Goal: Information Seeking & Learning: Learn about a topic

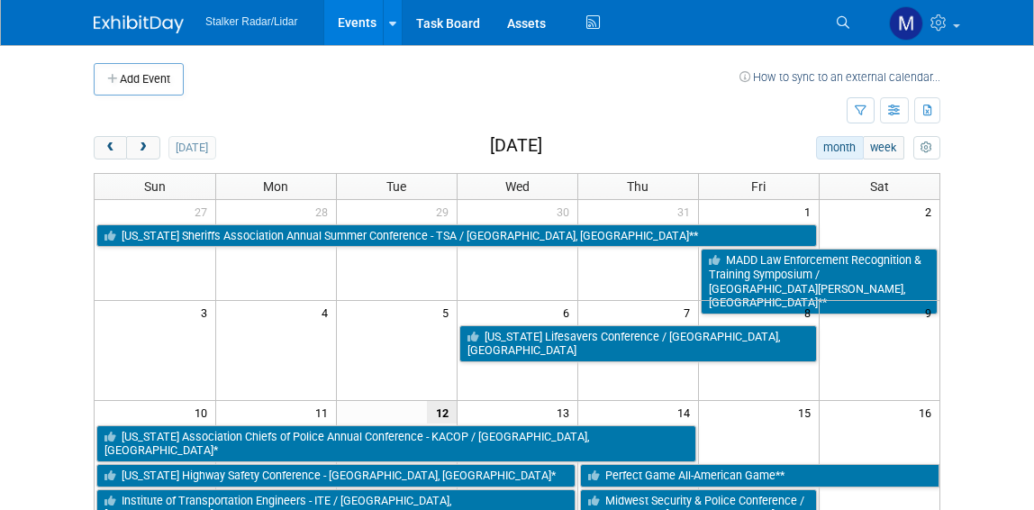
click at [992, 246] on body "Stalker Radar/Lidar Events Add Event Bulk Upload Events Shareable Event Boards …" at bounding box center [517, 255] width 1034 height 510
click at [54, 169] on body "Stalker Radar/Lidar Events Add Event Bulk Upload Events Shareable Event Boards …" at bounding box center [517, 255] width 1034 height 510
click at [343, 14] on link "Events" at bounding box center [357, 22] width 66 height 45
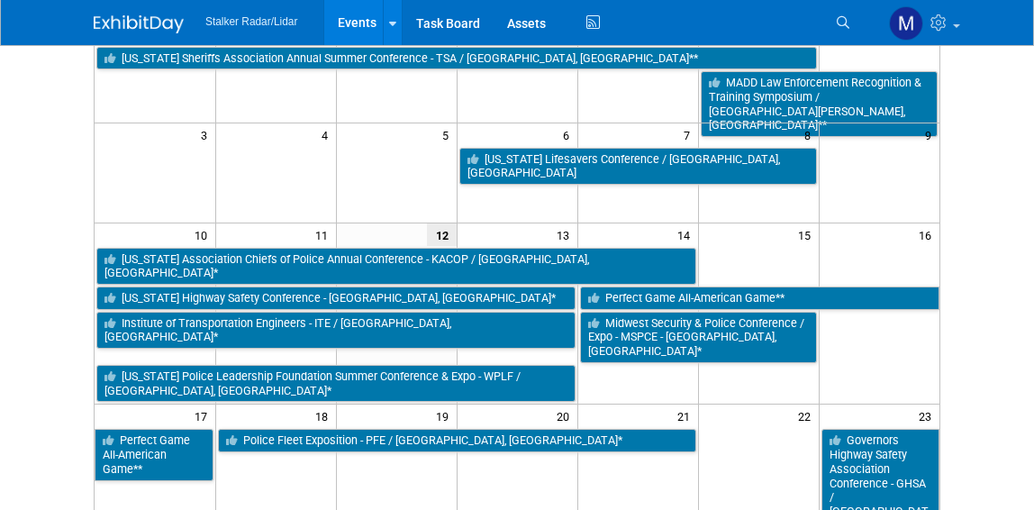
scroll to position [180, 0]
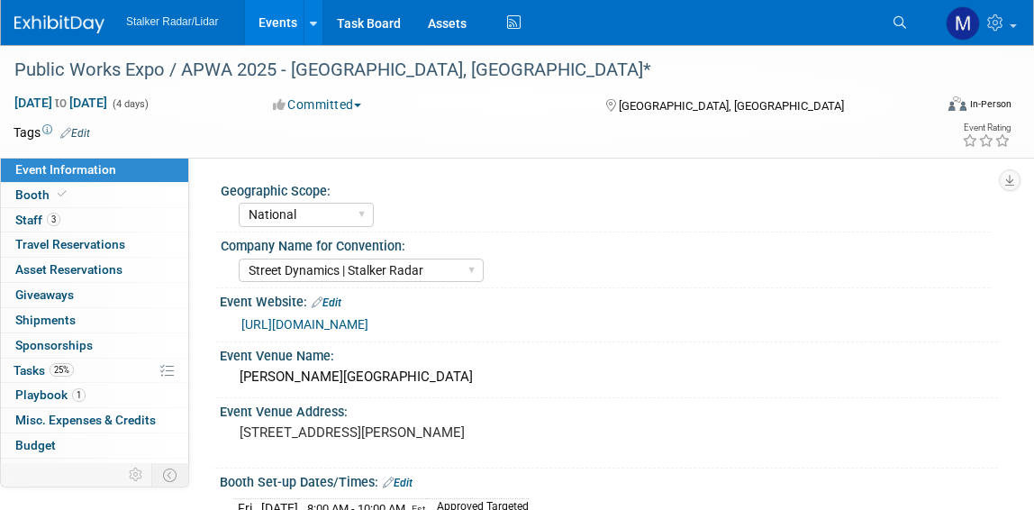
select select "National"
select select "Street Dynamics | Stalker Radar"
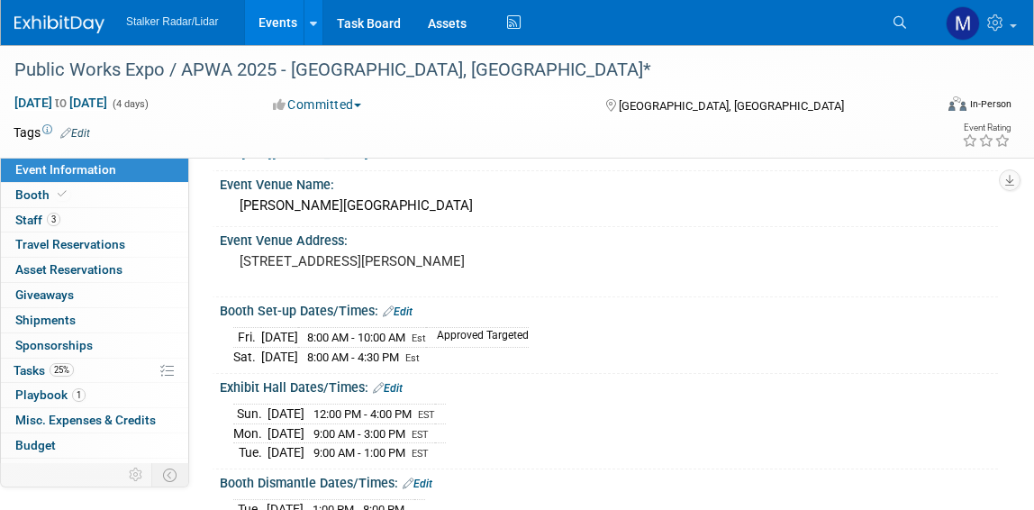
scroll to position [180, 0]
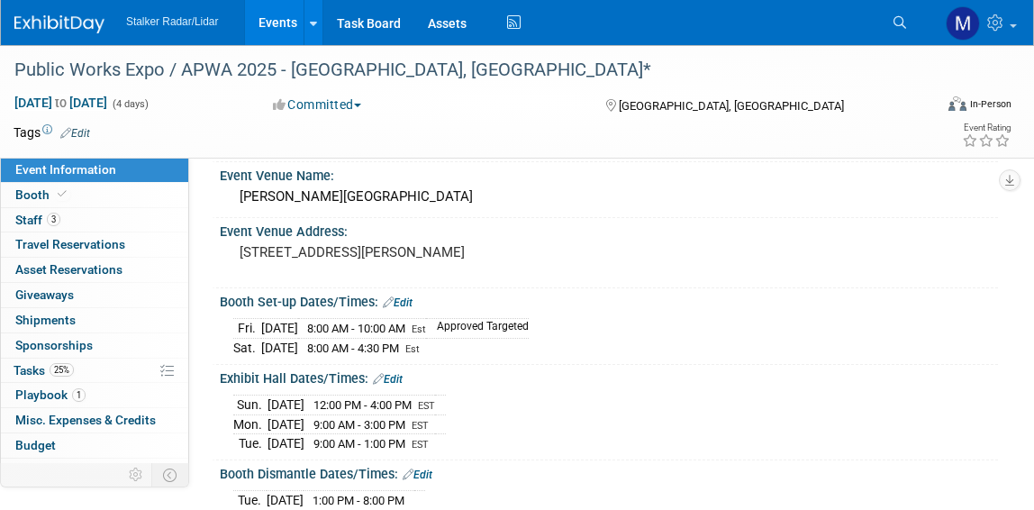
click at [272, 19] on link "Events" at bounding box center [278, 22] width 66 height 45
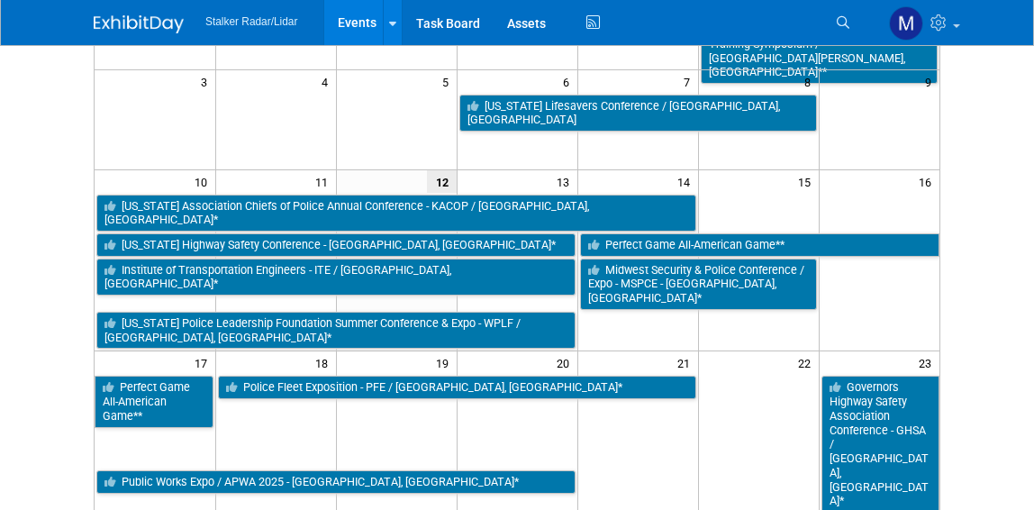
scroll to position [270, 0]
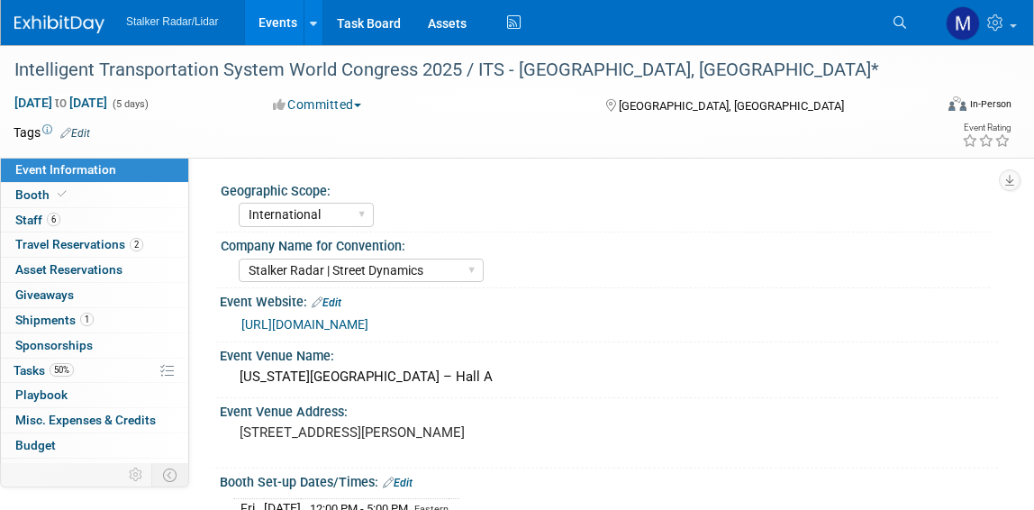
select select "International"
select select "Stalker Radar | Street Dynamics"
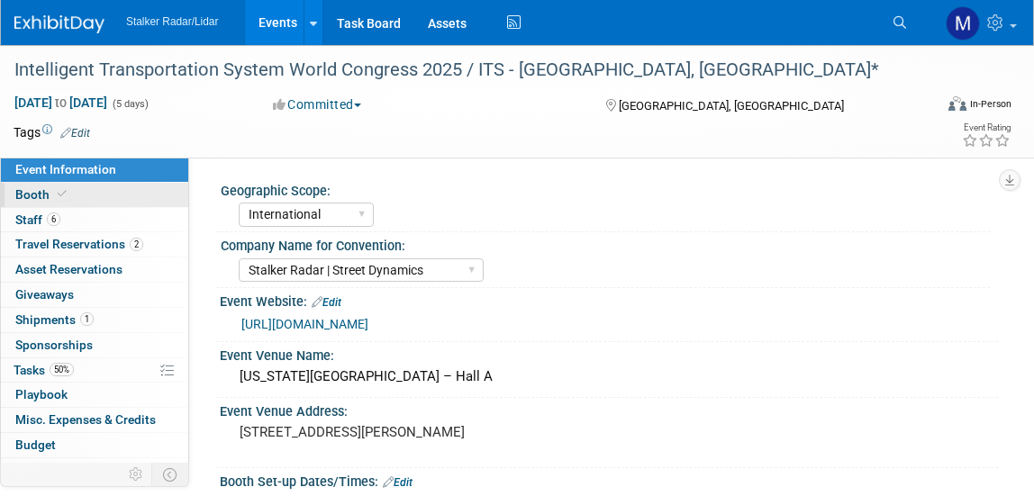
click at [27, 190] on span "Booth" at bounding box center [42, 194] width 55 height 14
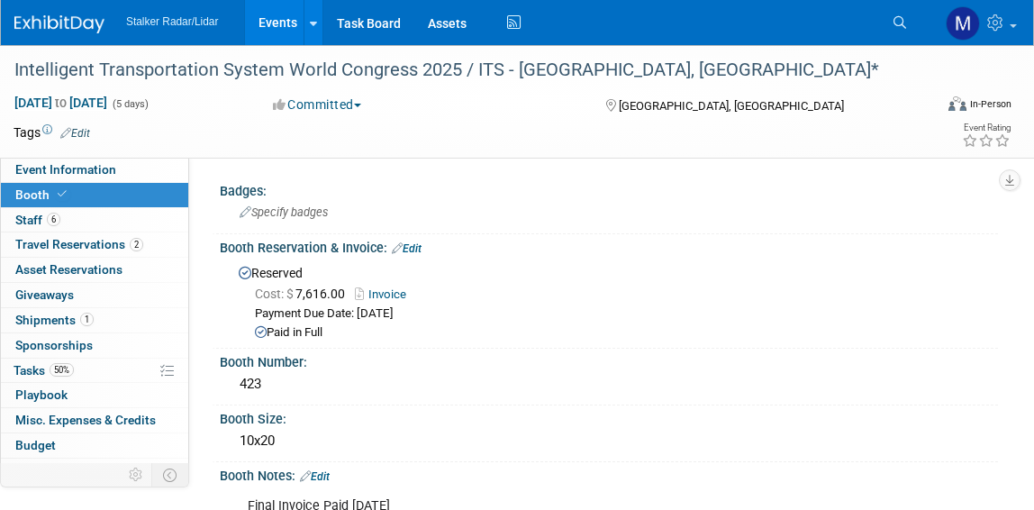
click at [289, 19] on link "Events" at bounding box center [278, 22] width 66 height 45
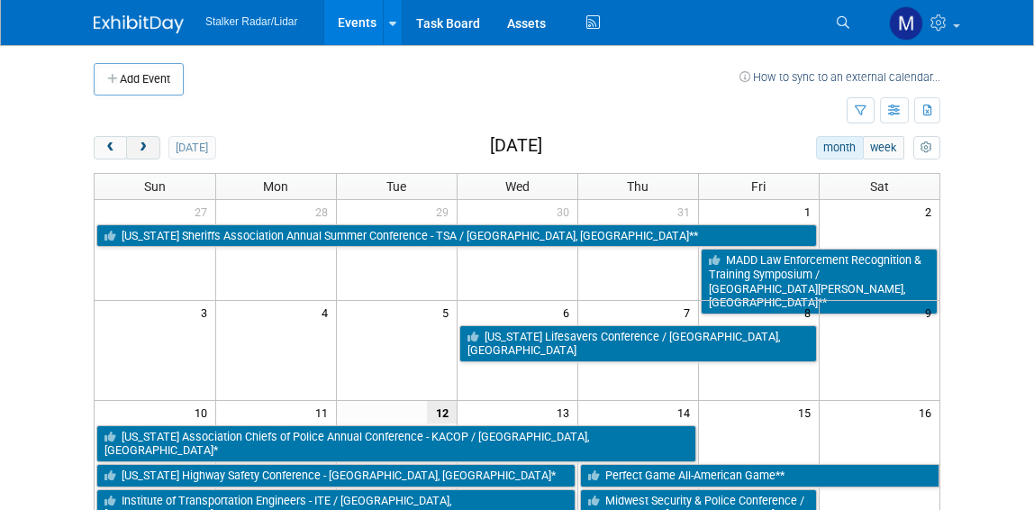
click at [143, 145] on span "next" at bounding box center [143, 148] width 14 height 12
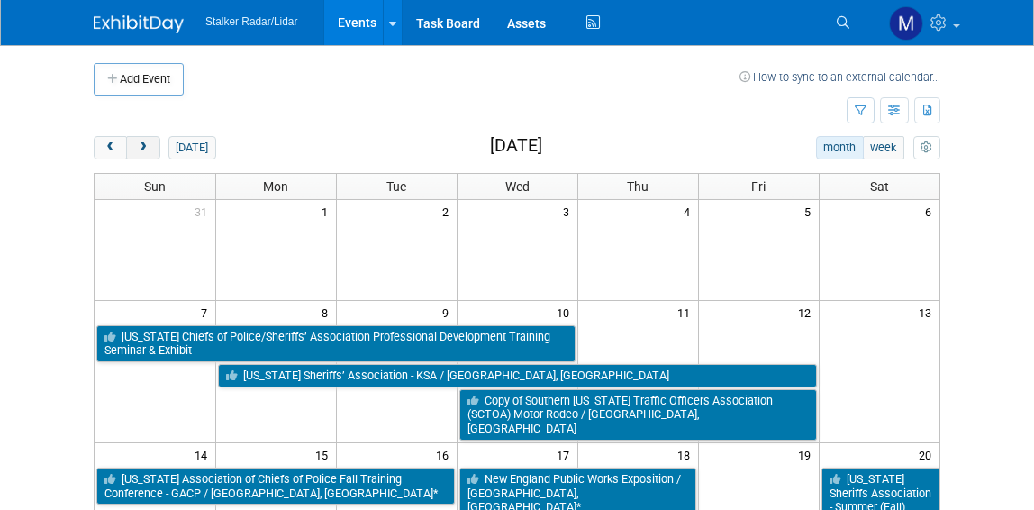
click at [144, 144] on span "next" at bounding box center [143, 148] width 14 height 12
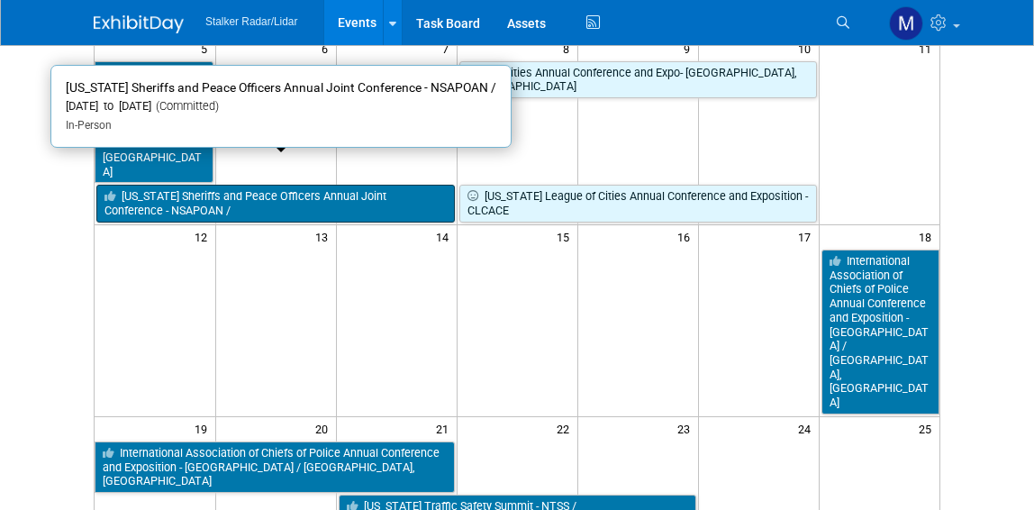
scroll to position [270, 0]
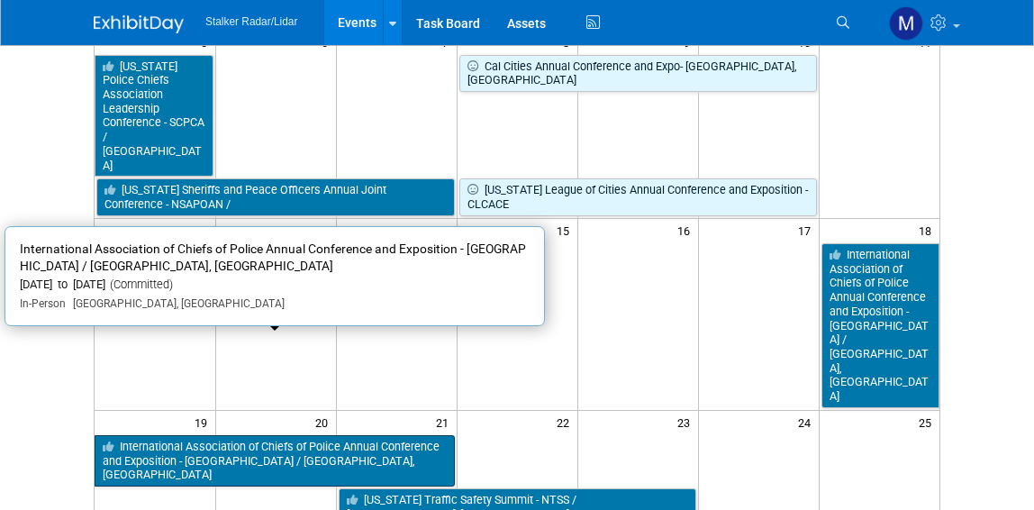
click at [284, 435] on link "International Association of Chiefs of Police Annual Conference and Exposition …" at bounding box center [275, 460] width 360 height 51
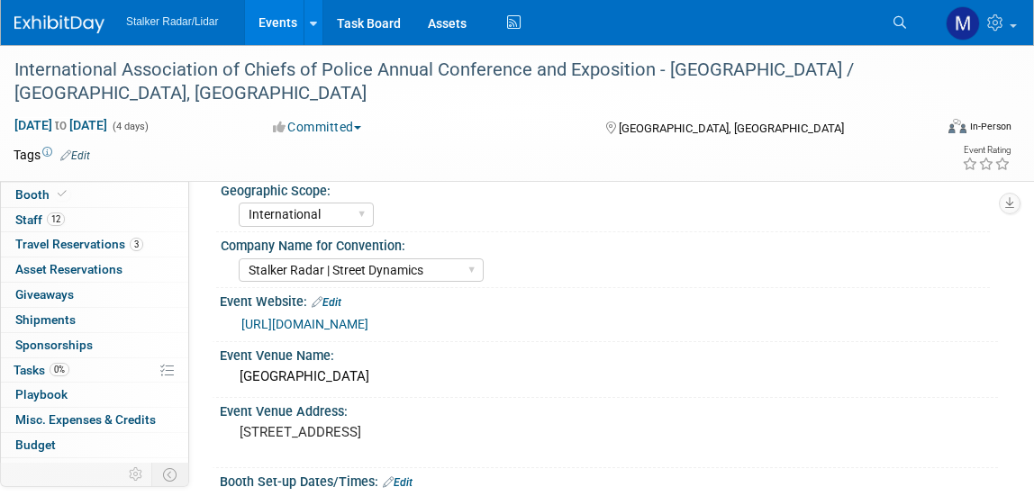
select select "International"
select select "Stalker Radar | Street Dynamics"
click at [285, 22] on link "Events" at bounding box center [278, 22] width 66 height 45
